Goal: Transaction & Acquisition: Purchase product/service

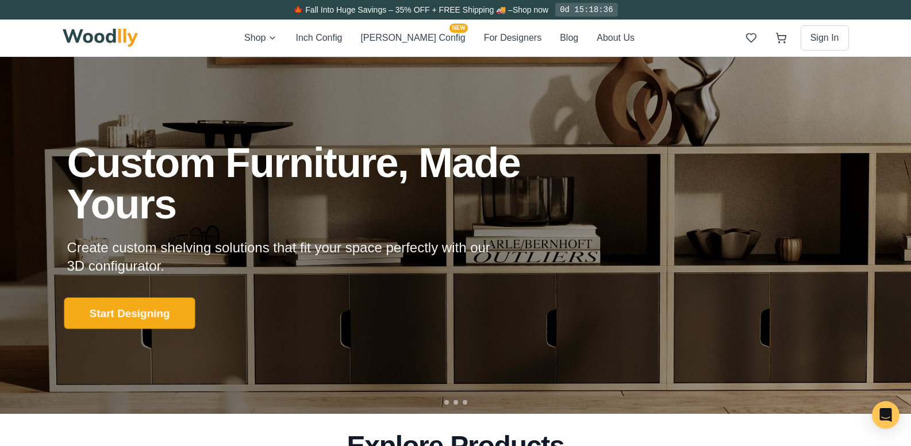
click at [147, 314] on button "Start Designing" at bounding box center [129, 314] width 131 height 32
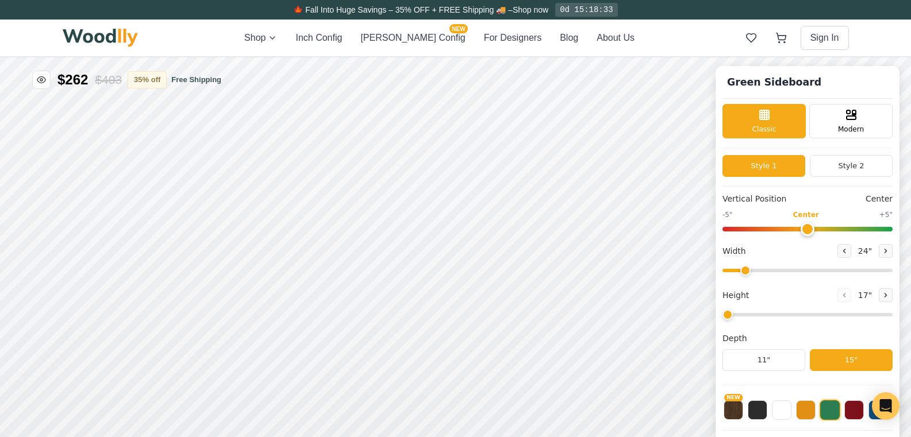
type input "56"
type input "2"
drag, startPoint x: 819, startPoint y: 262, endPoint x: 842, endPoint y: 274, distance: 25.5
click at [832, 266] on div "Width 56 "" at bounding box center [808, 260] width 170 height 33
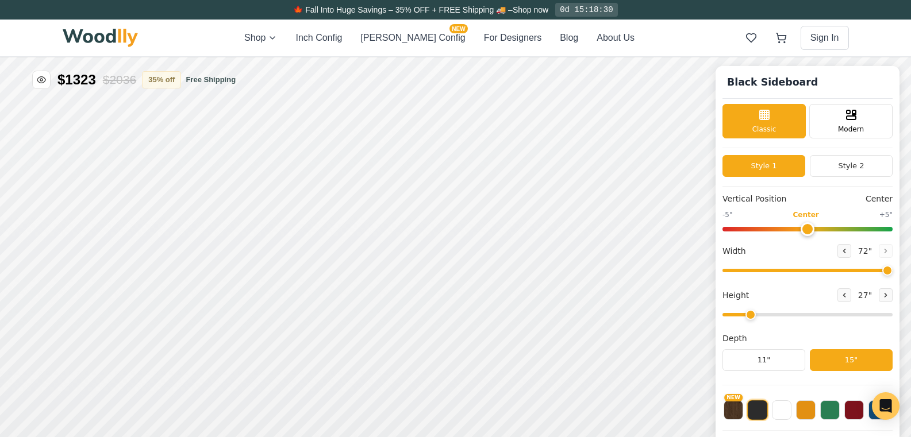
drag, startPoint x: 846, startPoint y: 271, endPoint x: 932, endPoint y: 282, distance: 87.5
type input "72"
click at [893, 272] on input "range" at bounding box center [808, 270] width 170 height 3
click at [644, 328] on icon at bounding box center [647, 328] width 14 height 14
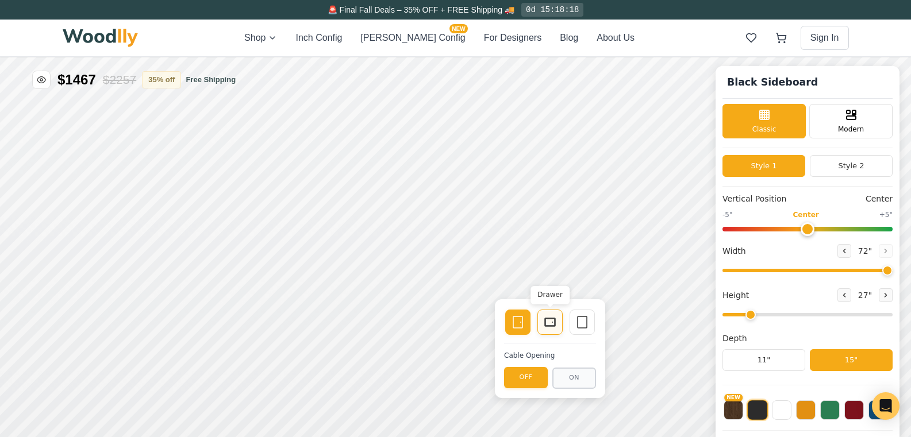
click at [554, 327] on rect at bounding box center [550, 322] width 10 height 8
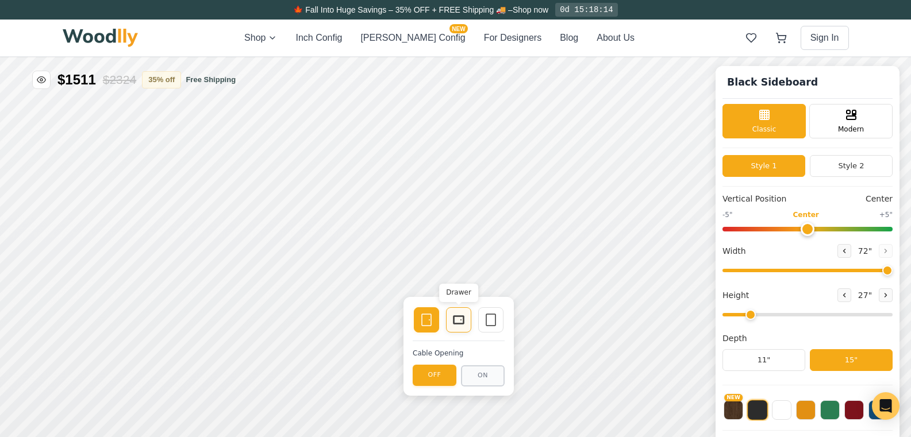
click at [457, 322] on icon at bounding box center [459, 320] width 14 height 14
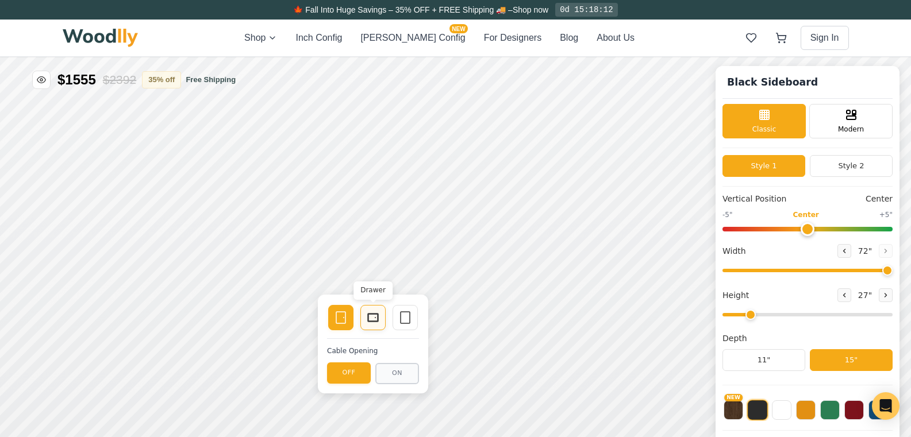
click at [370, 316] on icon at bounding box center [373, 318] width 14 height 14
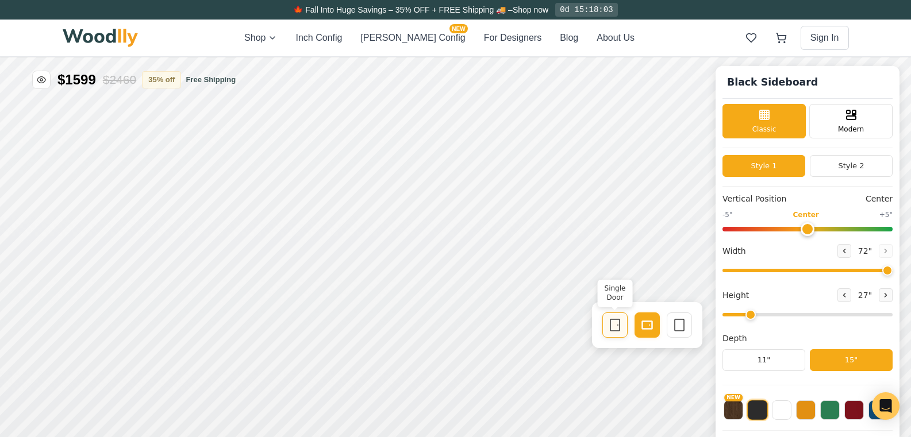
click at [613, 322] on icon at bounding box center [615, 325] width 14 height 14
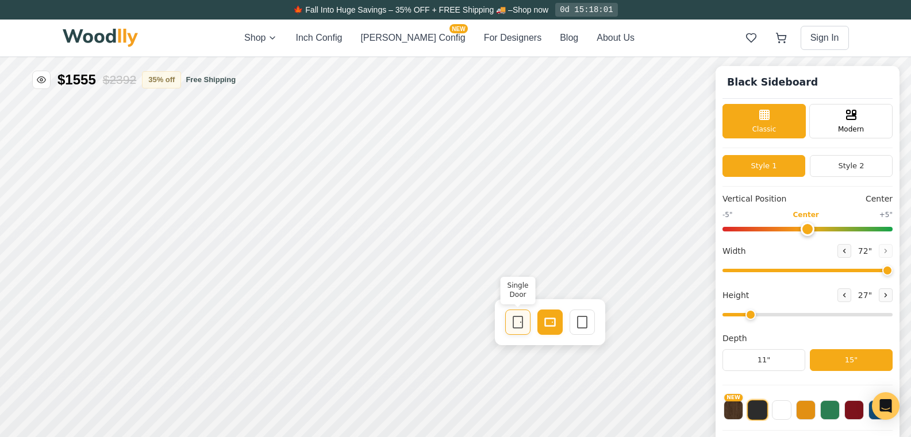
click at [516, 322] on icon at bounding box center [518, 323] width 14 height 14
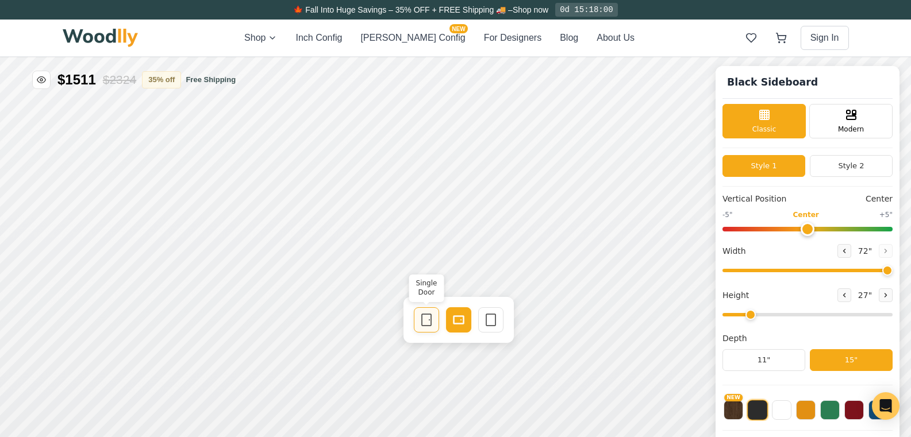
click at [428, 320] on icon at bounding box center [427, 320] width 14 height 14
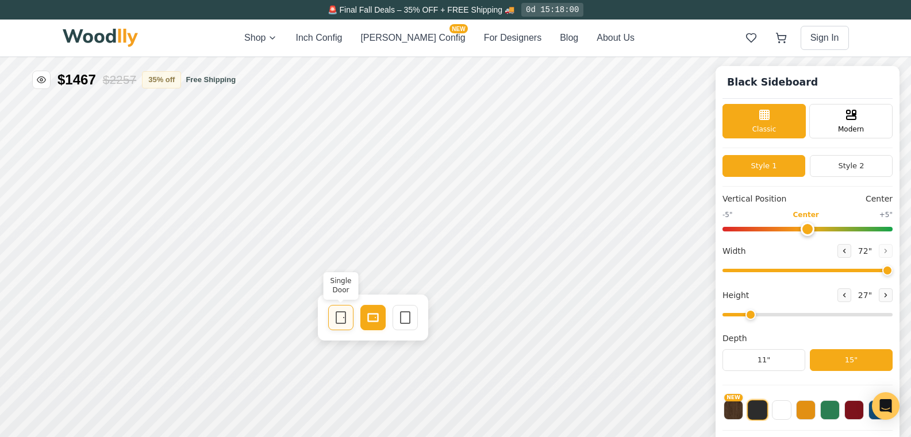
click at [345, 317] on rect at bounding box center [340, 317] width 9 height 11
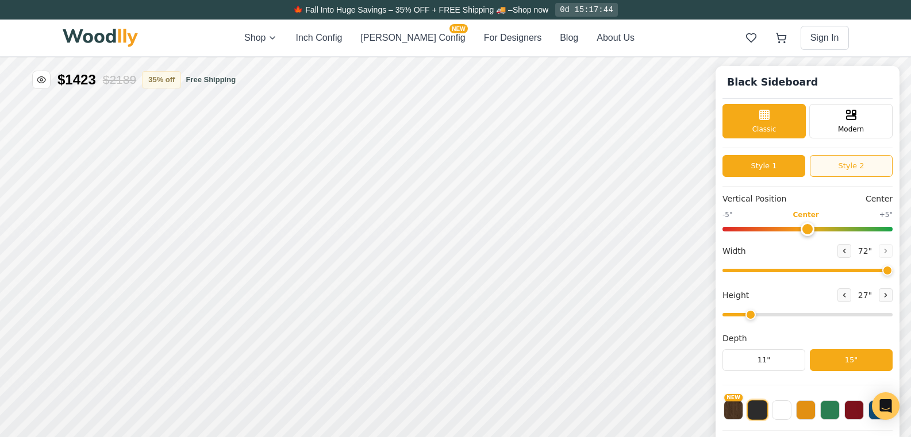
click at [840, 162] on button "Style 2" at bounding box center [851, 166] width 83 height 22
click at [775, 164] on button "Style 1" at bounding box center [764, 166] width 83 height 22
click at [849, 169] on button "Style 2" at bounding box center [851, 166] width 83 height 22
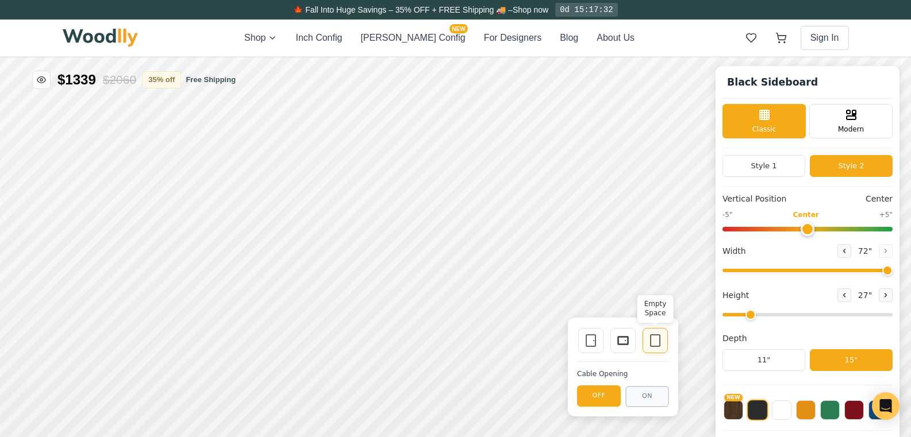
click at [650, 342] on icon at bounding box center [655, 341] width 14 height 14
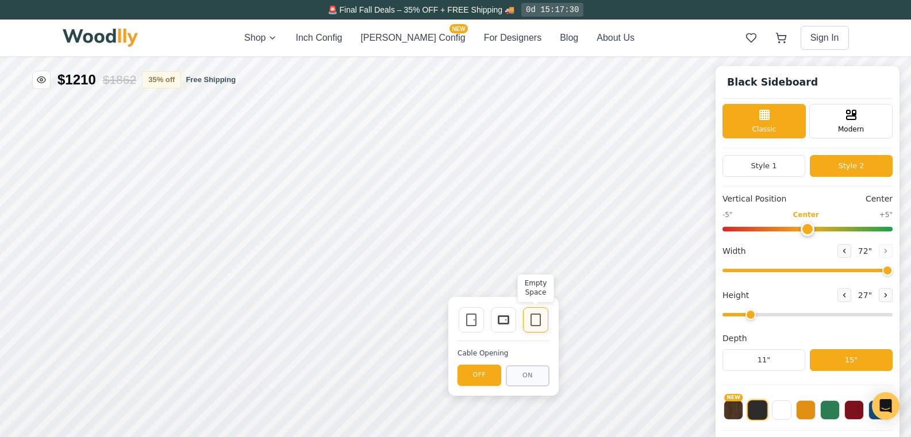
click at [542, 324] on icon at bounding box center [536, 320] width 14 height 14
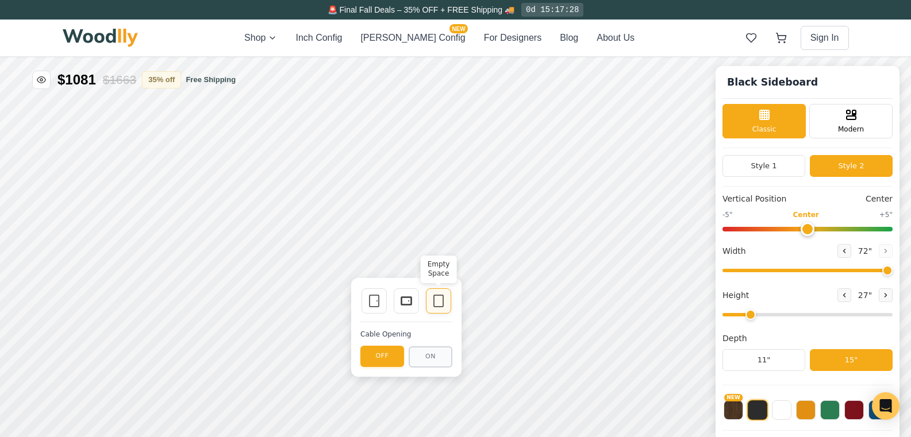
click at [431, 302] on div "Empty Space" at bounding box center [438, 301] width 25 height 25
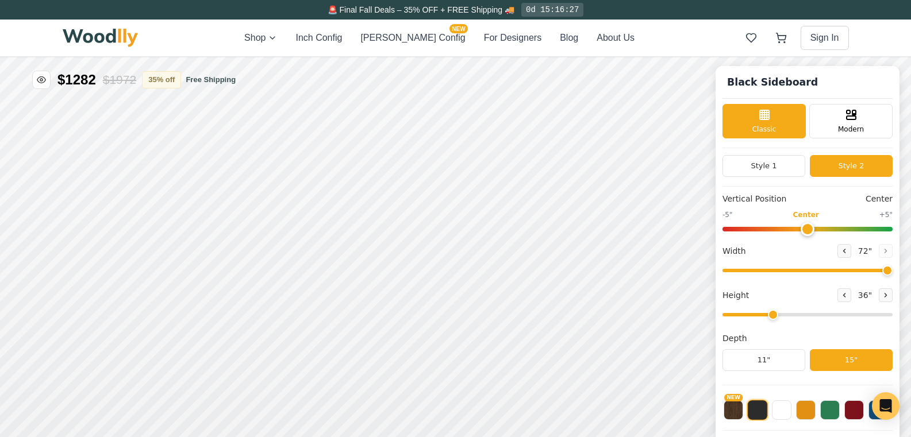
drag, startPoint x: 759, startPoint y: 316, endPoint x: 773, endPoint y: 317, distance: 13.8
click at [773, 317] on input "range" at bounding box center [808, 314] width 170 height 3
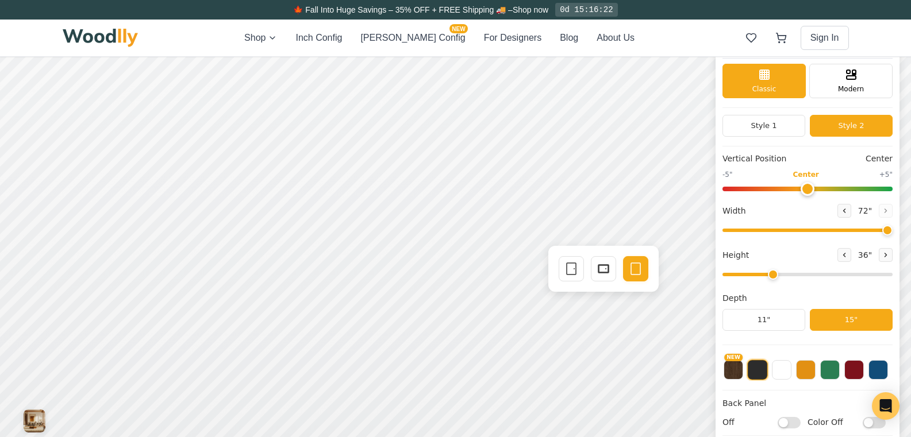
scroll to position [57, 0]
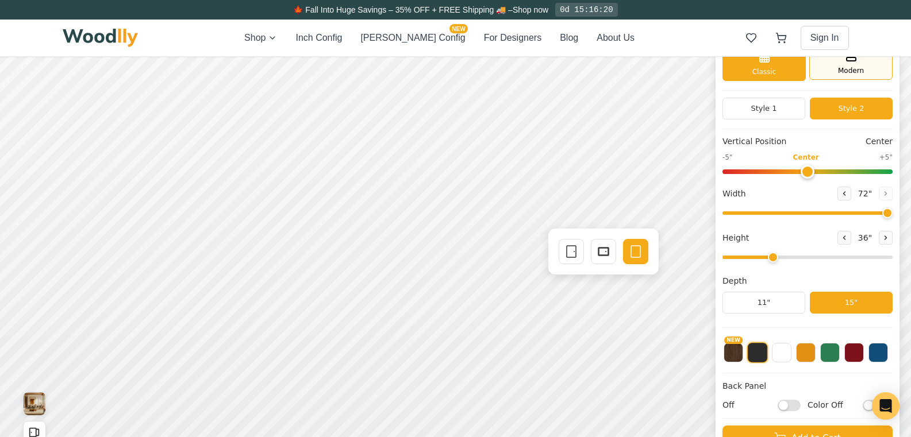
click at [878, 68] on div "Modern" at bounding box center [850, 62] width 83 height 34
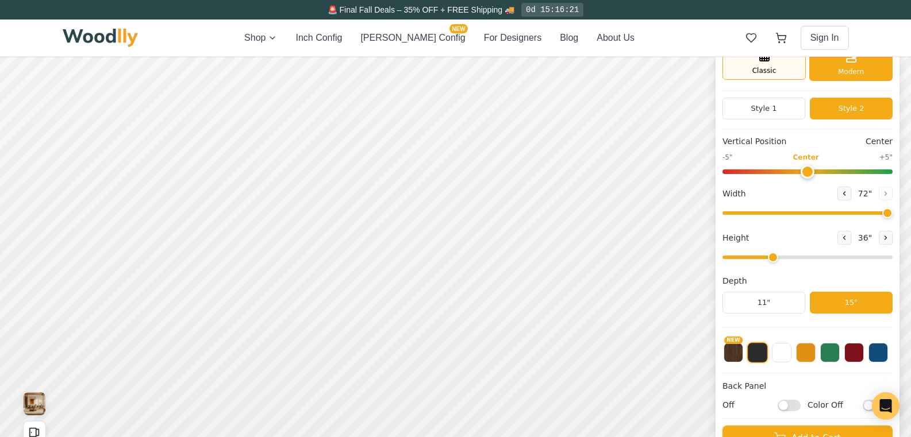
click at [784, 76] on div "Classic" at bounding box center [764, 62] width 83 height 34
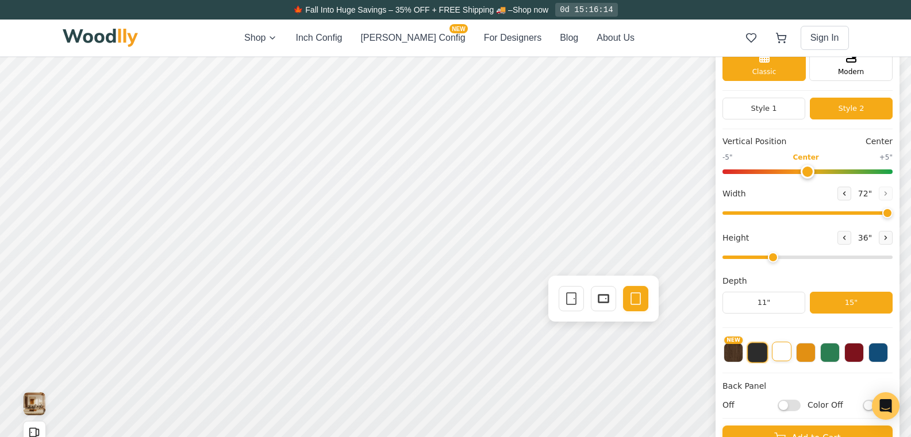
click at [787, 354] on button at bounding box center [782, 352] width 20 height 20
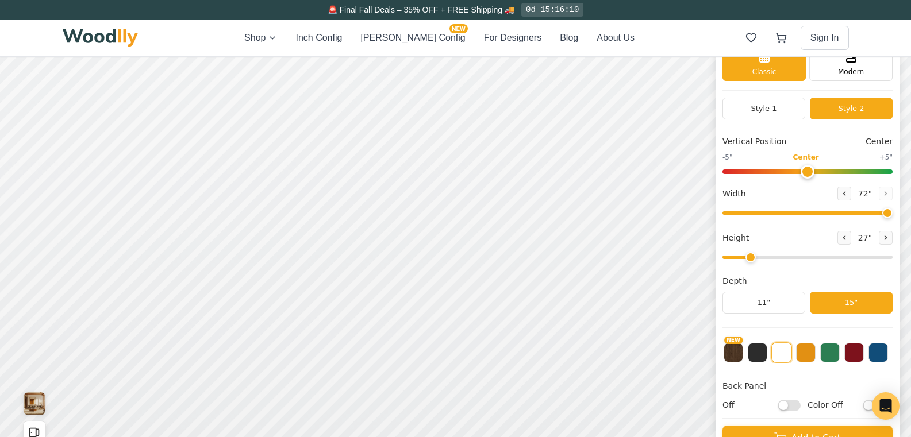
drag, startPoint x: 780, startPoint y: 257, endPoint x: 763, endPoint y: 260, distance: 17.6
type input "2"
click at [763, 259] on input "range" at bounding box center [808, 257] width 170 height 3
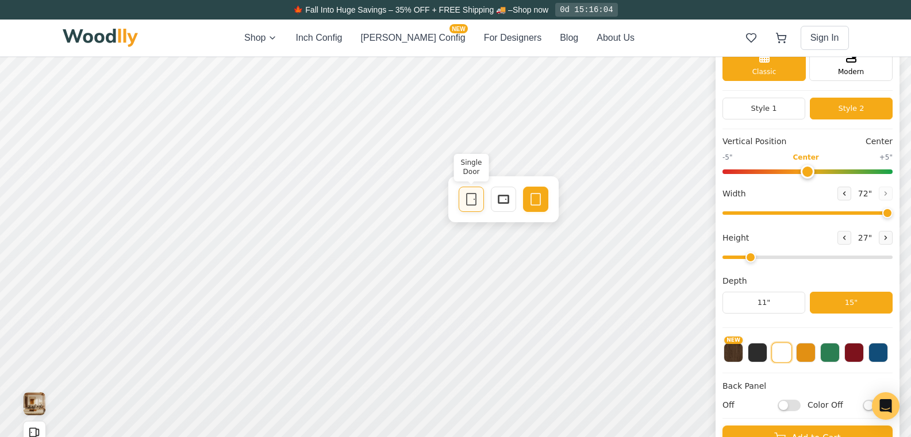
click at [467, 204] on icon at bounding box center [471, 200] width 14 height 14
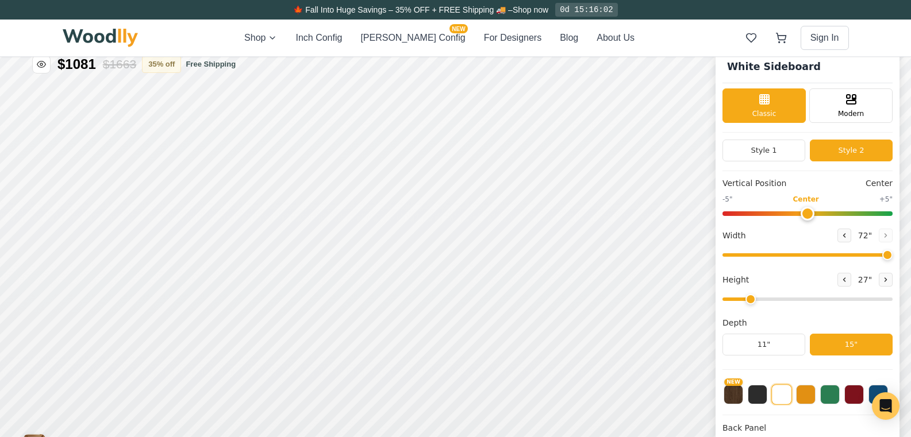
scroll to position [0, 0]
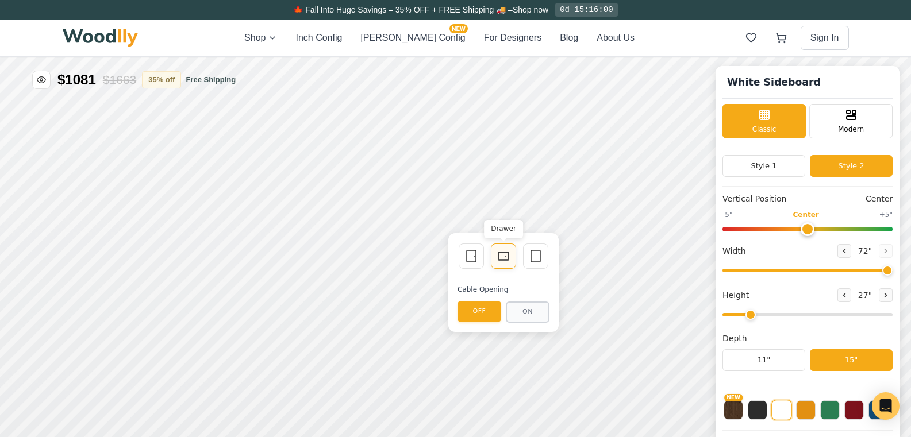
click at [507, 254] on icon at bounding box center [504, 256] width 14 height 14
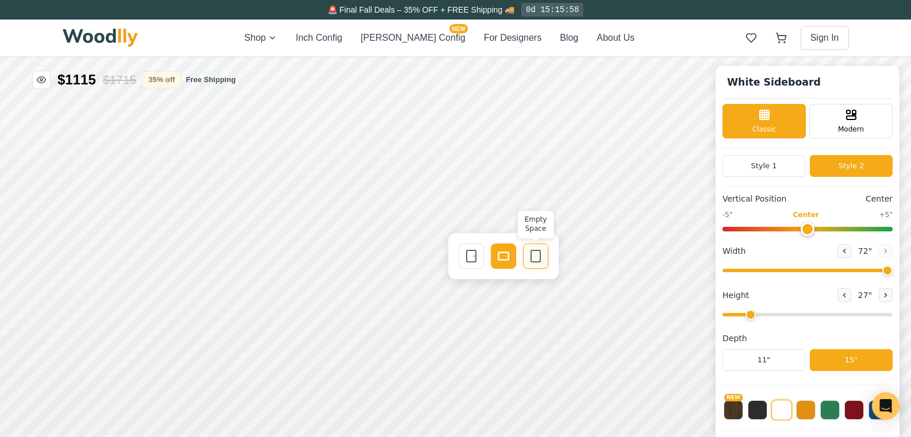
click at [537, 252] on icon at bounding box center [536, 256] width 14 height 14
click at [416, 37] on button "[PERSON_NAME] Config NEW" at bounding box center [412, 38] width 105 height 14
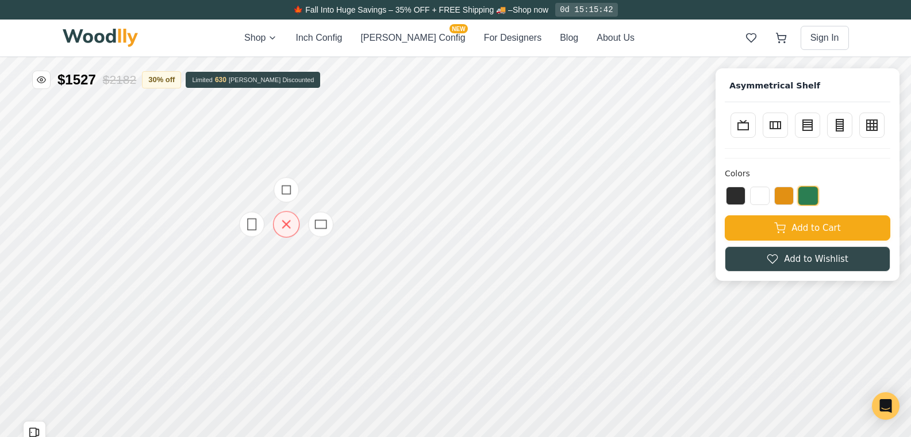
click at [286, 225] on icon at bounding box center [286, 224] width 14 height 14
click at [336, 297] on icon at bounding box center [338, 302] width 14 height 14
click at [321, 228] on icon at bounding box center [321, 224] width 14 height 14
click at [820, 126] on button "Bookcase" at bounding box center [807, 124] width 25 height 25
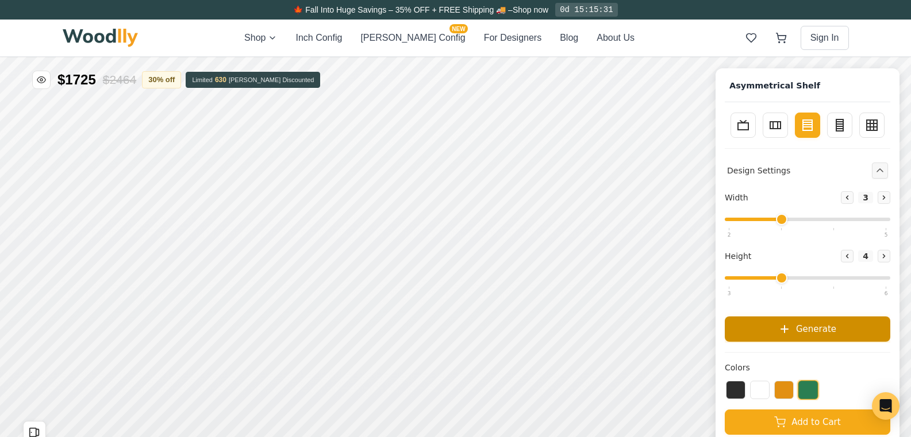
click at [814, 337] on button "Generate" at bounding box center [808, 329] width 166 height 25
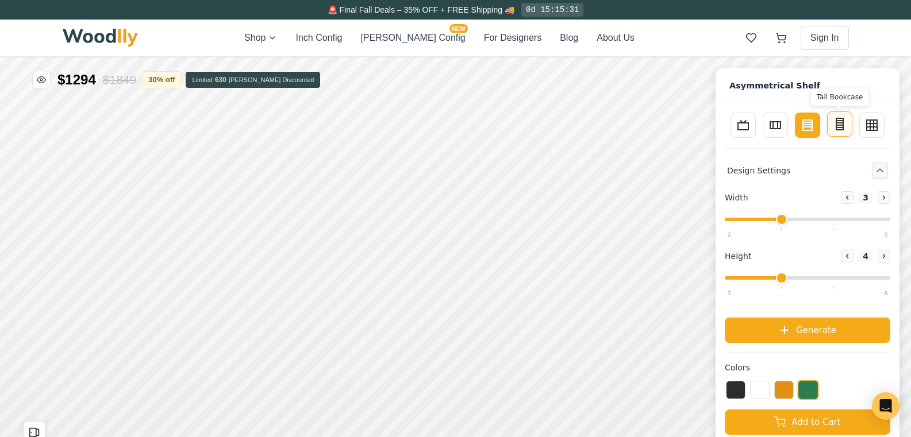
click at [846, 126] on icon at bounding box center [840, 124] width 14 height 14
type input "2"
type input "5"
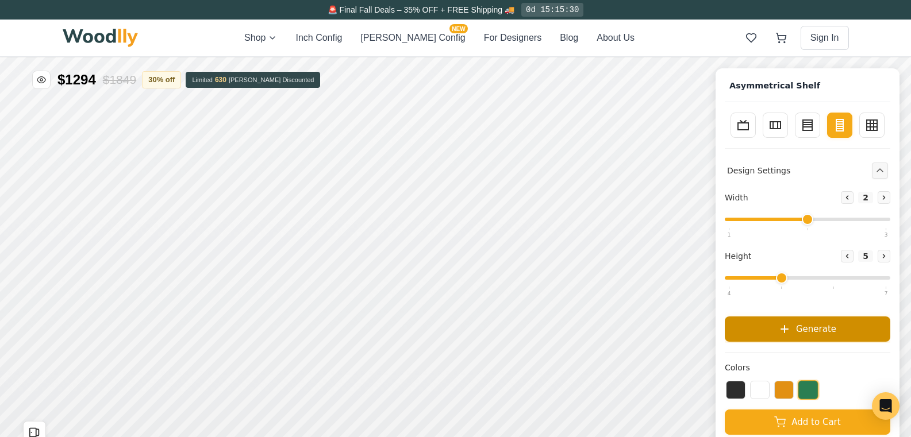
click at [807, 334] on span "Generate" at bounding box center [816, 328] width 40 height 13
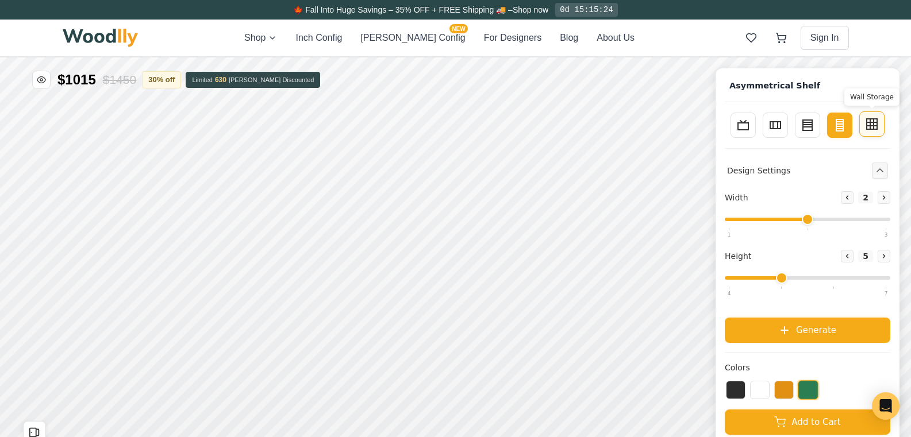
click at [877, 122] on icon at bounding box center [872, 122] width 10 height 0
type input "4"
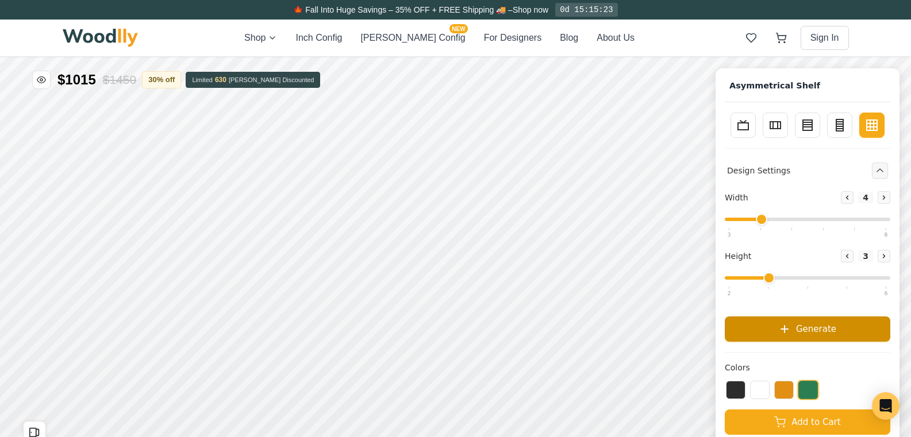
click at [815, 332] on span "Generate" at bounding box center [816, 328] width 40 height 13
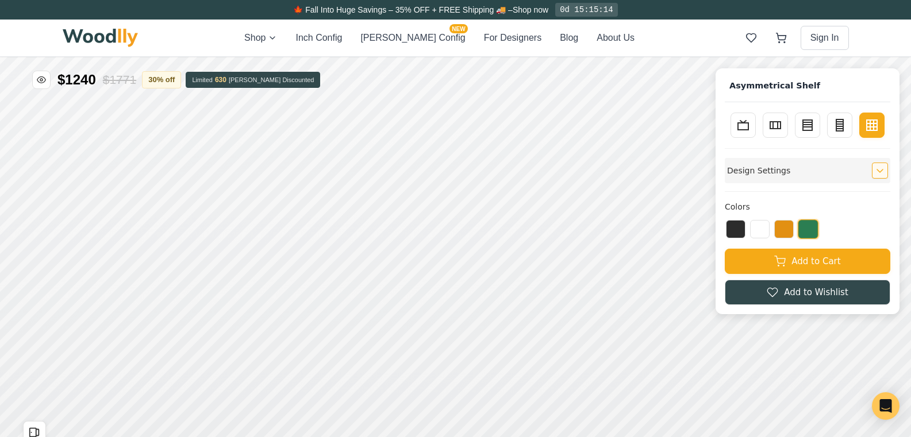
click at [840, 174] on div "Design Settings" at bounding box center [808, 170] width 166 height 25
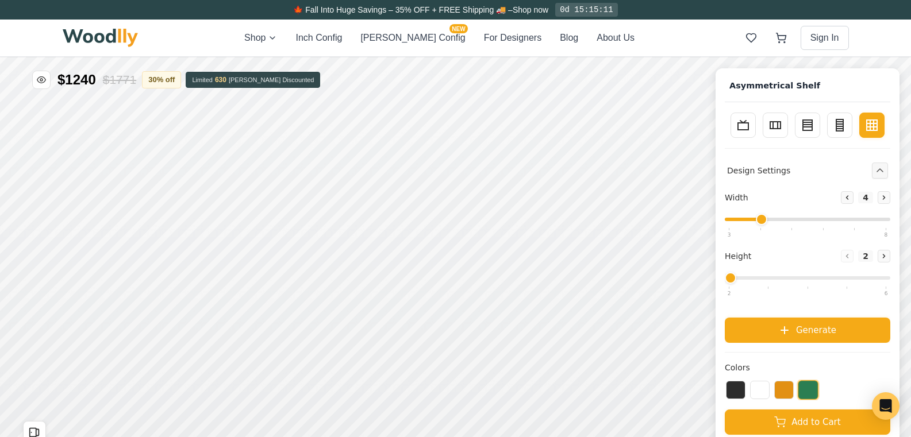
drag, startPoint x: 779, startPoint y: 275, endPoint x: 726, endPoint y: 290, distance: 55.0
type input "2"
click at [725, 280] on input "range" at bounding box center [808, 278] width 166 height 3
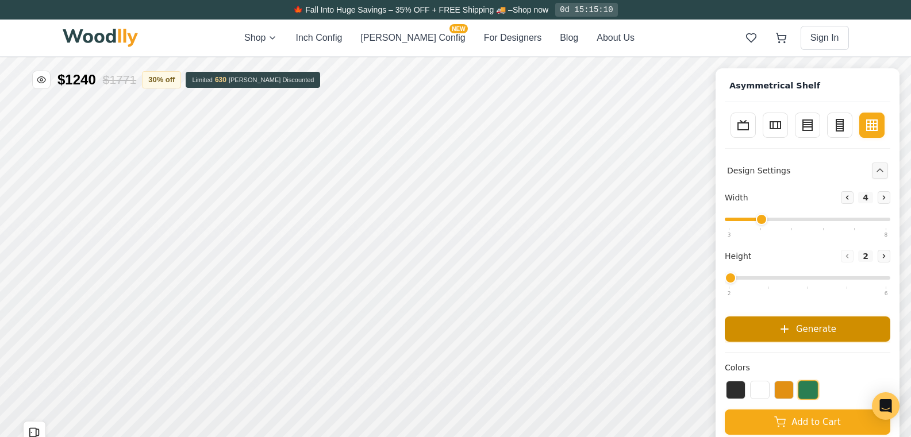
click at [781, 329] on button "Generate" at bounding box center [808, 329] width 166 height 25
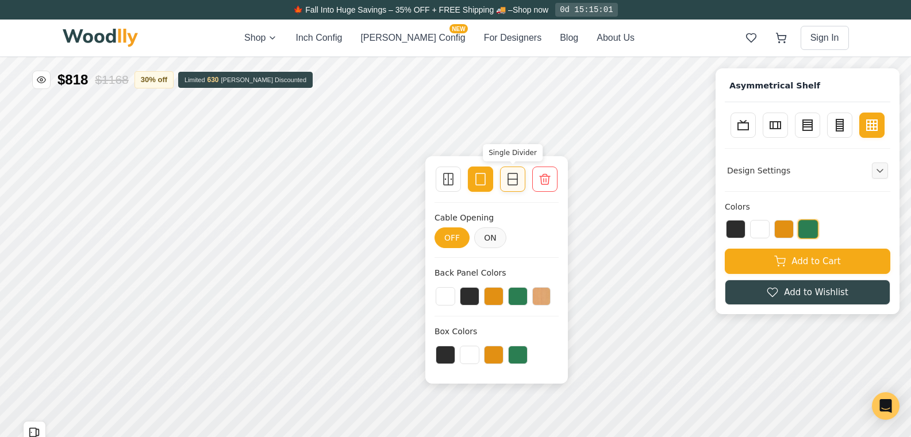
click at [509, 181] on icon at bounding box center [513, 179] width 14 height 14
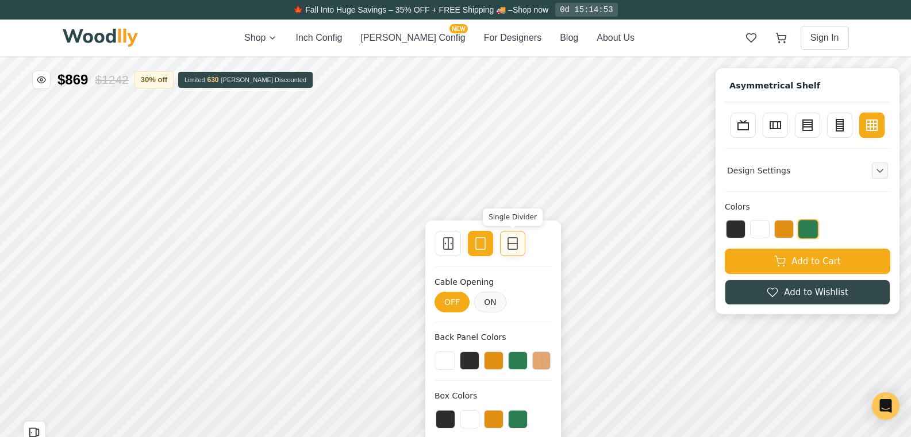
click at [510, 244] on line at bounding box center [512, 244] width 9 height 0
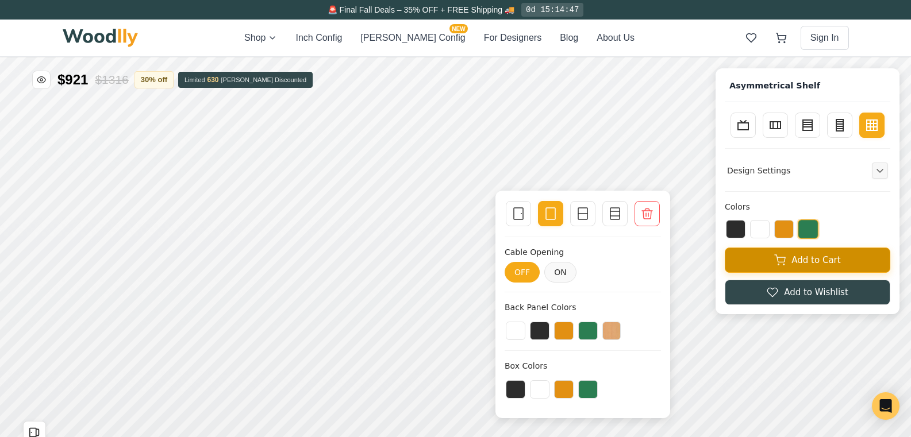
click at [777, 263] on button "Add to Cart" at bounding box center [808, 260] width 166 height 25
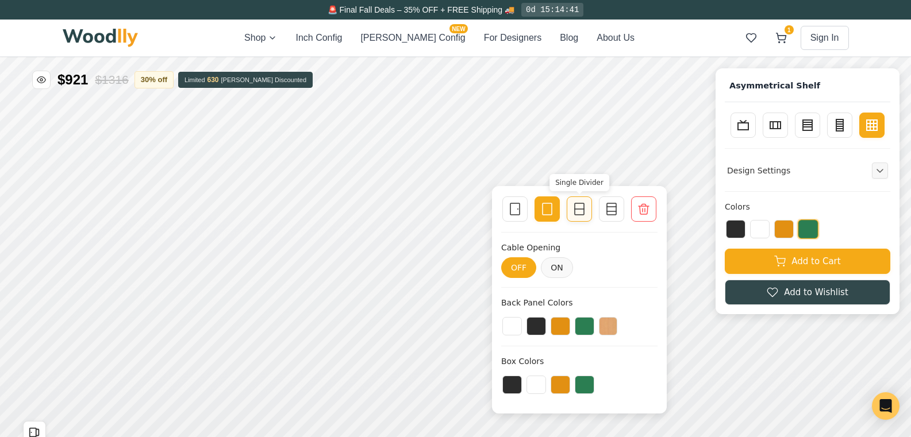
click at [578, 214] on icon at bounding box center [580, 209] width 14 height 14
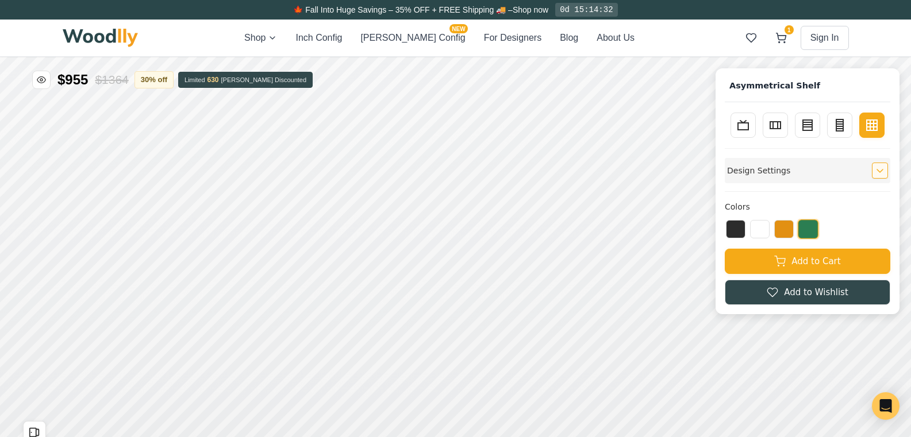
click at [888, 172] on button "Expand controls" at bounding box center [880, 171] width 16 height 16
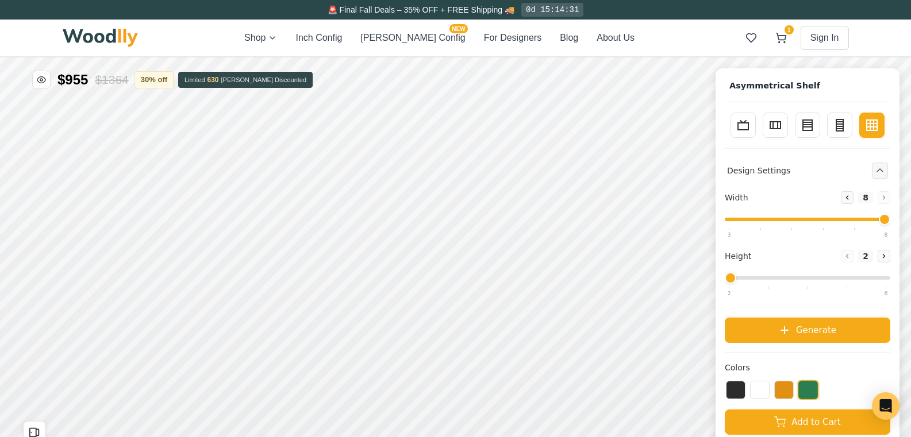
drag, startPoint x: 770, startPoint y: 220, endPoint x: 901, endPoint y: 220, distance: 130.5
click at [890, 220] on input "range" at bounding box center [808, 219] width 166 height 3
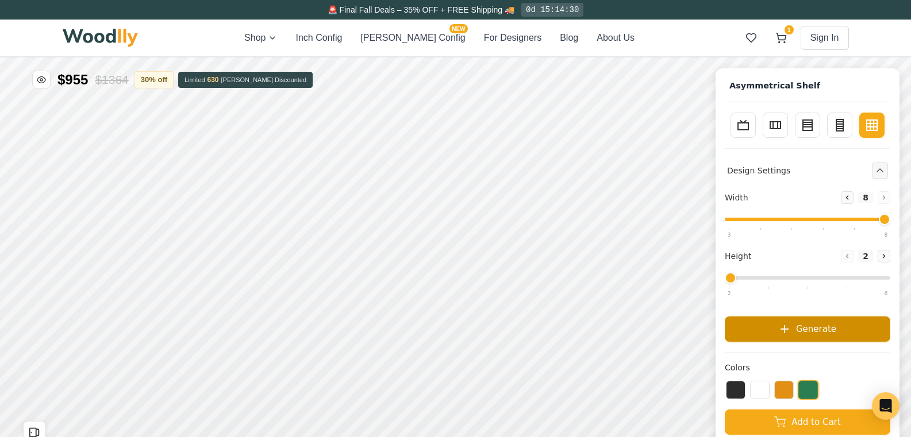
click at [832, 327] on span "Generate" at bounding box center [816, 328] width 40 height 13
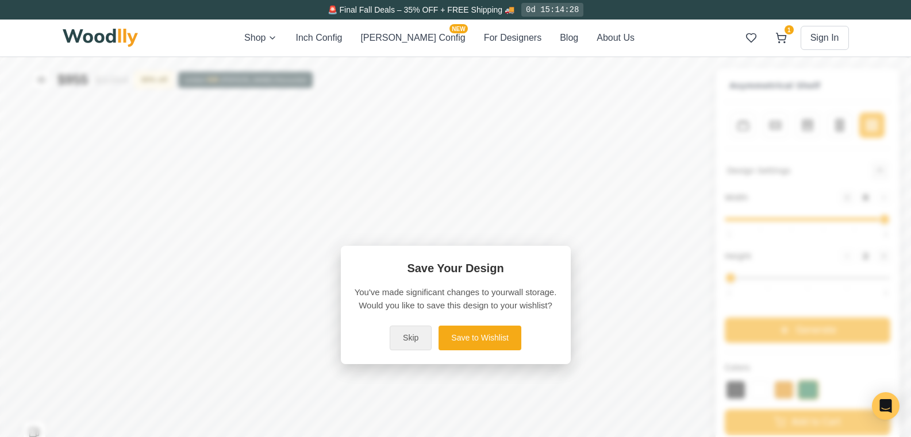
click at [417, 349] on button "Skip" at bounding box center [411, 338] width 42 height 25
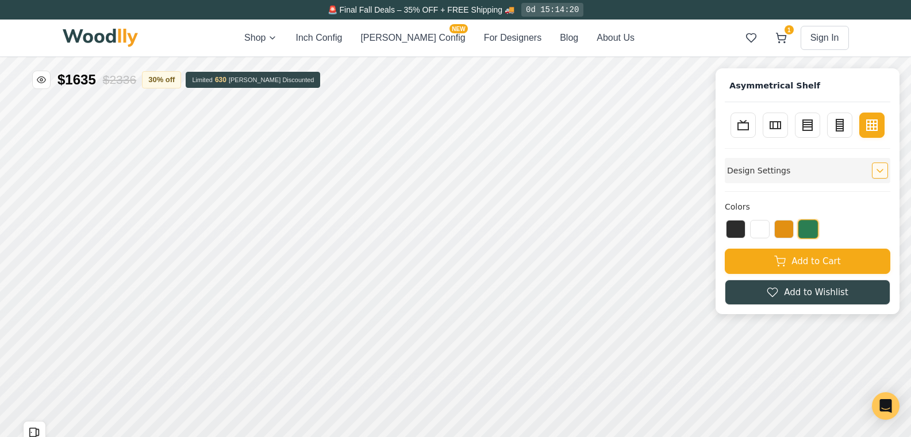
click at [884, 168] on icon "Expand controls" at bounding box center [880, 171] width 8 height 8
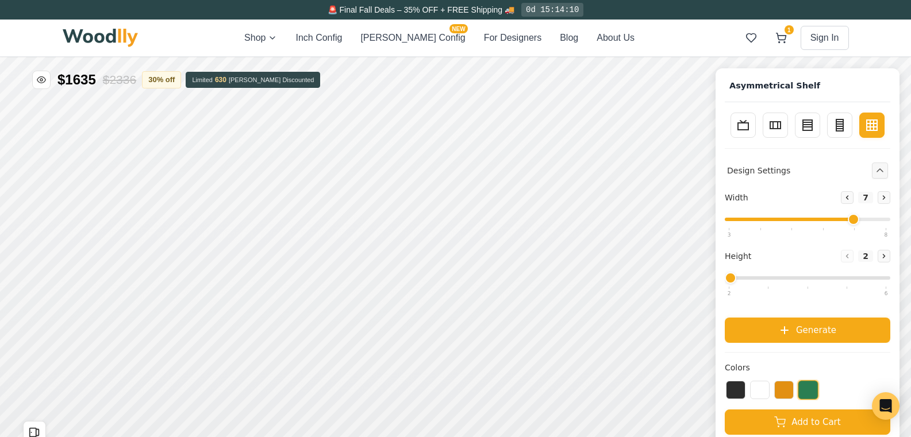
drag, startPoint x: 892, startPoint y: 217, endPoint x: 866, endPoint y: 218, distance: 26.4
click at [866, 218] on input "range" at bounding box center [808, 219] width 166 height 3
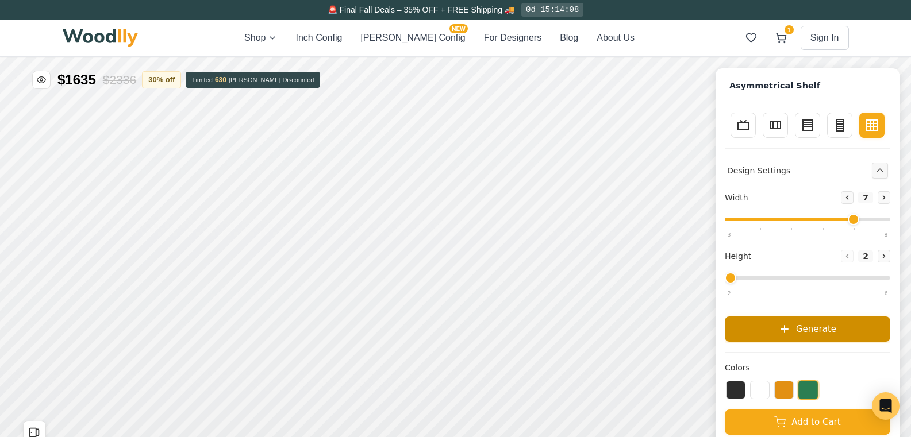
click at [836, 324] on span "Generate" at bounding box center [816, 328] width 40 height 13
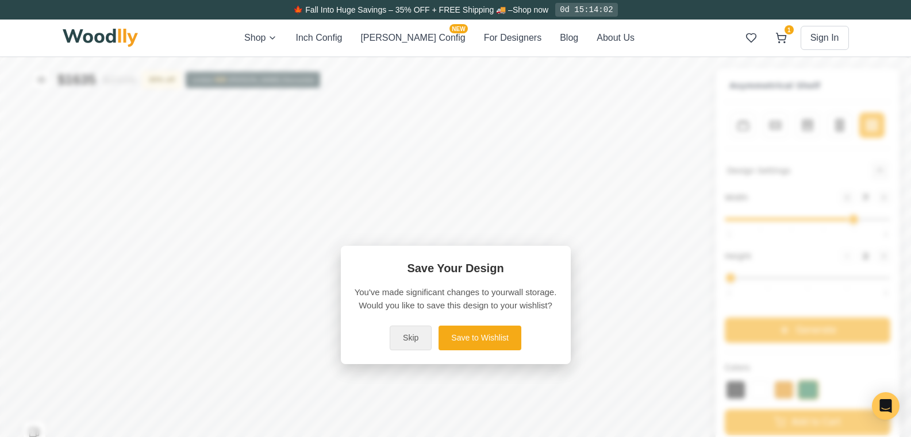
click at [427, 343] on button "Skip" at bounding box center [411, 338] width 42 height 25
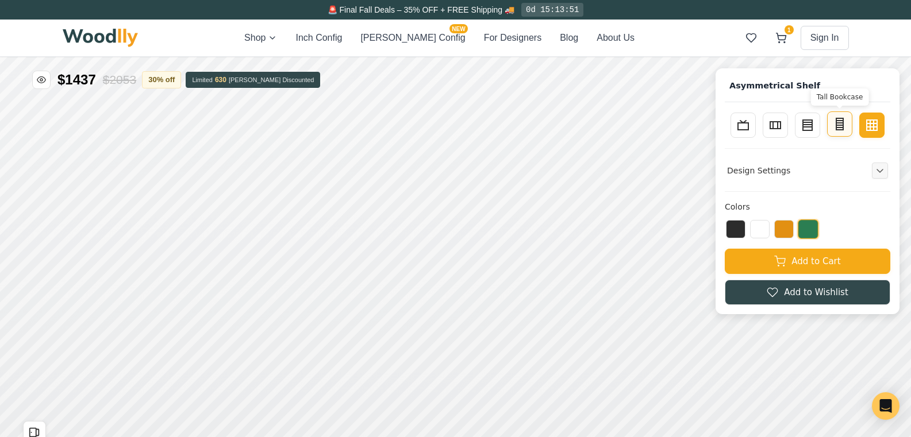
click at [843, 123] on line at bounding box center [839, 123] width 7 height 0
type input "2"
type input "5"
click at [877, 122] on icon at bounding box center [872, 122] width 10 height 0
type input "4"
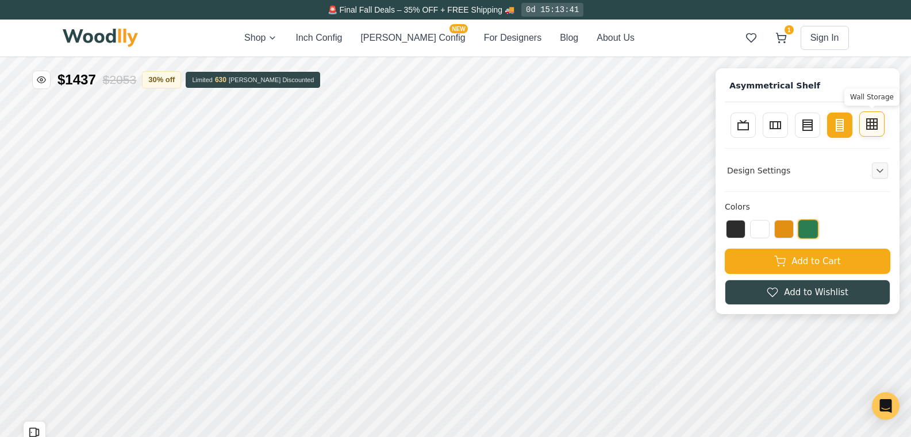
type input "3"
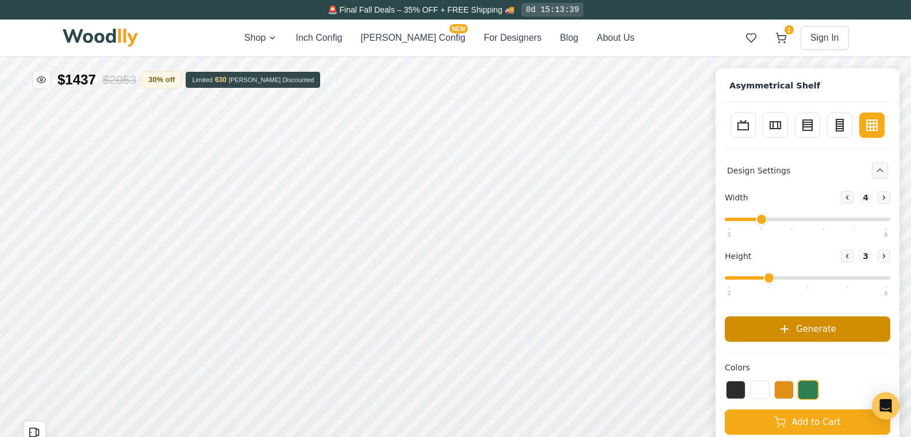
click at [843, 329] on button "Generate" at bounding box center [808, 329] width 166 height 25
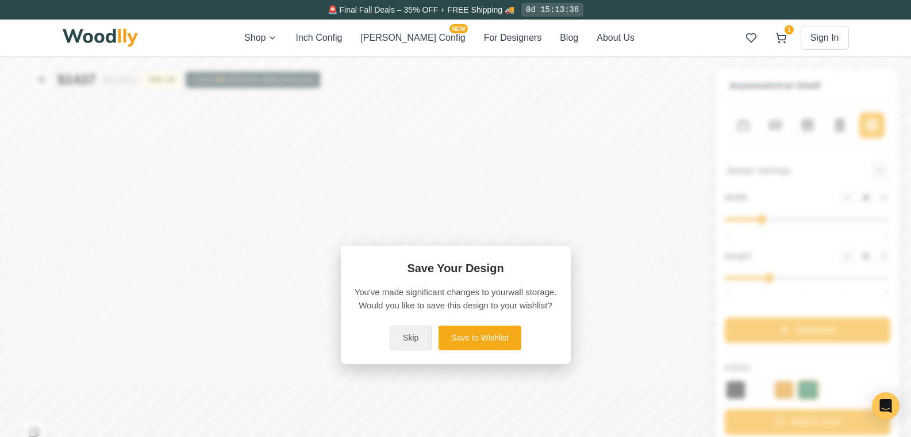
click at [417, 341] on button "Skip" at bounding box center [411, 338] width 42 height 25
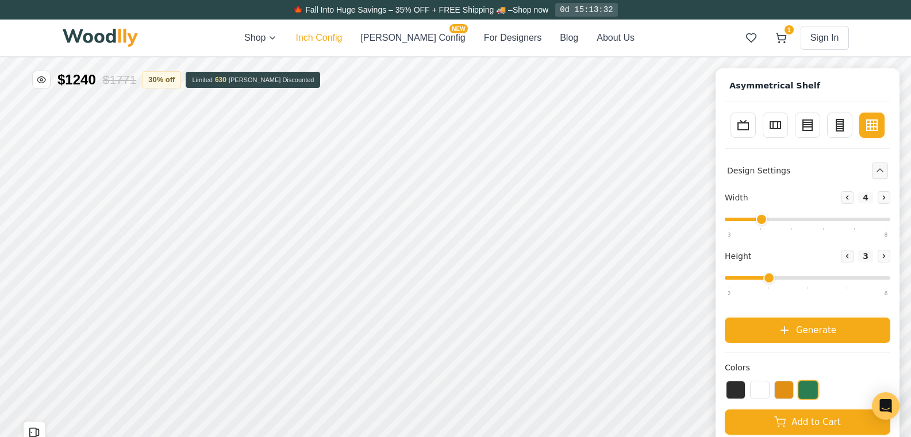
click at [342, 35] on button "Inch Config" at bounding box center [318, 38] width 47 height 14
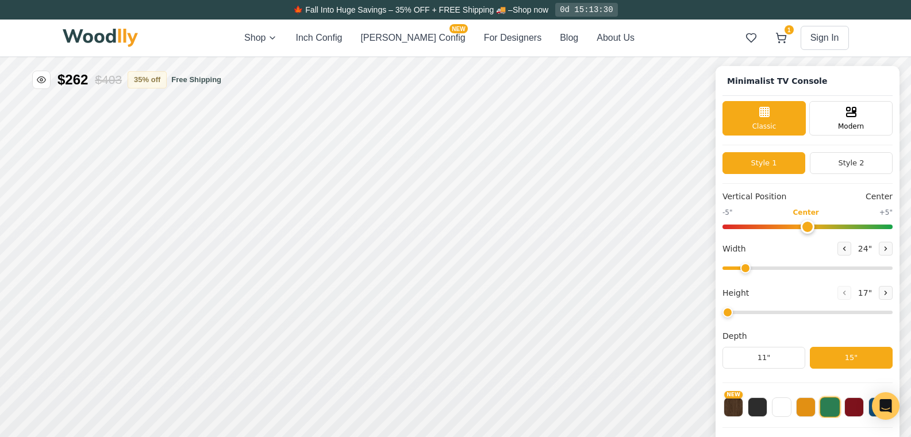
type input "63"
type input "2"
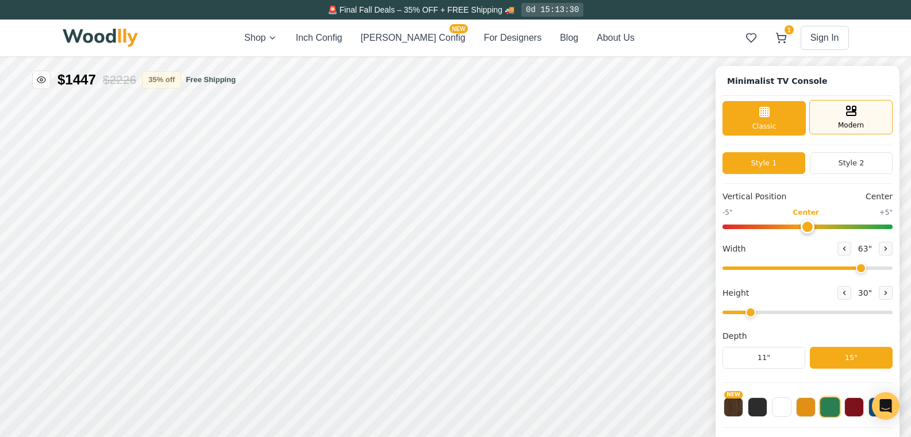
click at [859, 122] on span "Modern" at bounding box center [851, 125] width 26 height 10
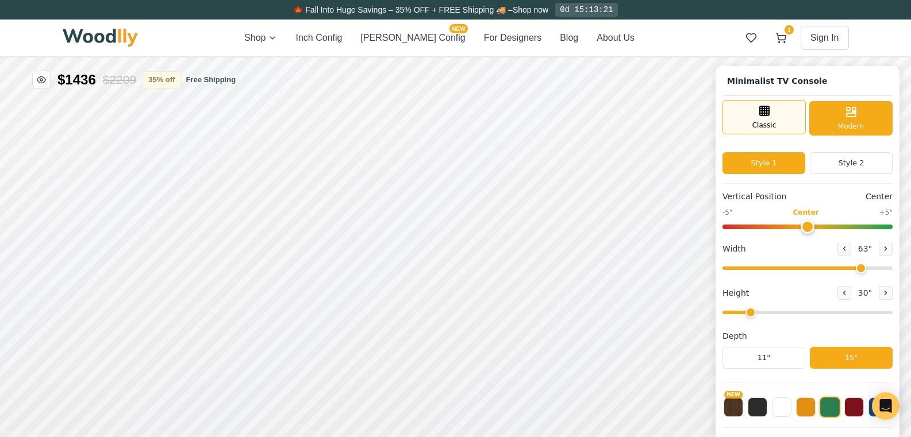
click at [765, 130] on span "Classic" at bounding box center [764, 125] width 24 height 10
